Goal: Browse casually

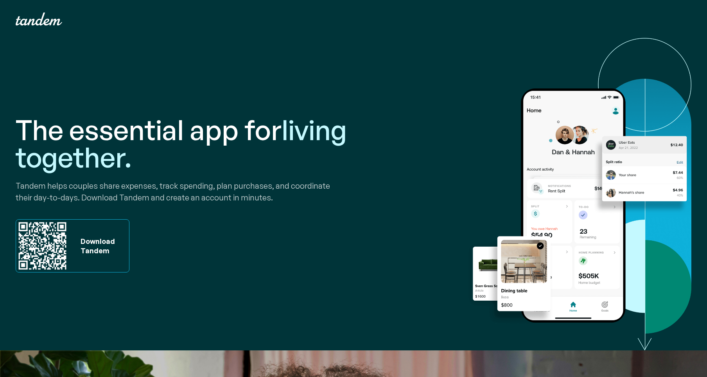
click at [353, 192] on div "The essential app for living together. Tandem helps couples share expenses, tra…" at bounding box center [354, 194] width 676 height 312
